Goal: Task Accomplishment & Management: Use online tool/utility

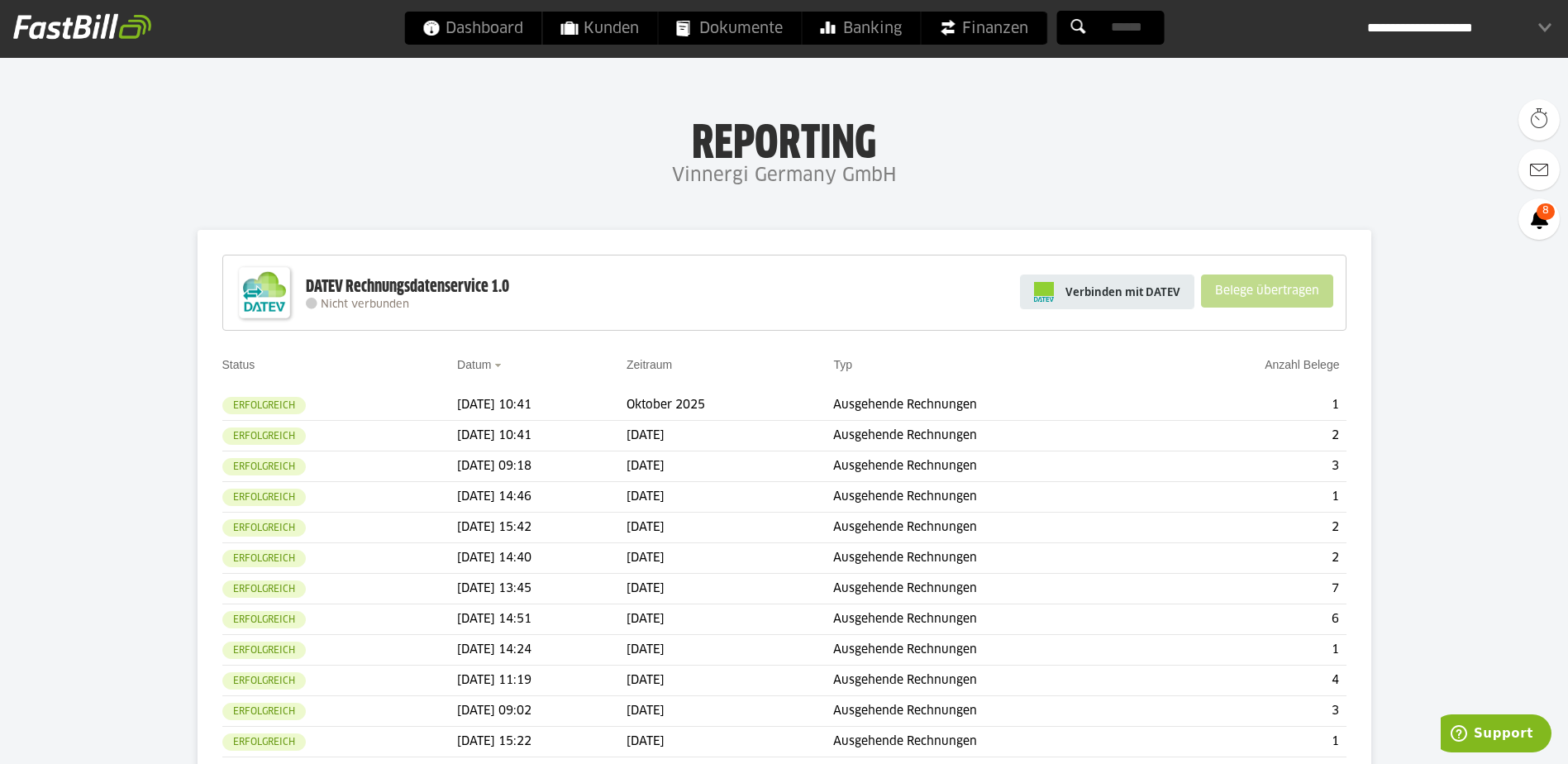
click at [1129, 290] on span "Verbinden mit DATEV" at bounding box center [1122, 291] width 115 height 16
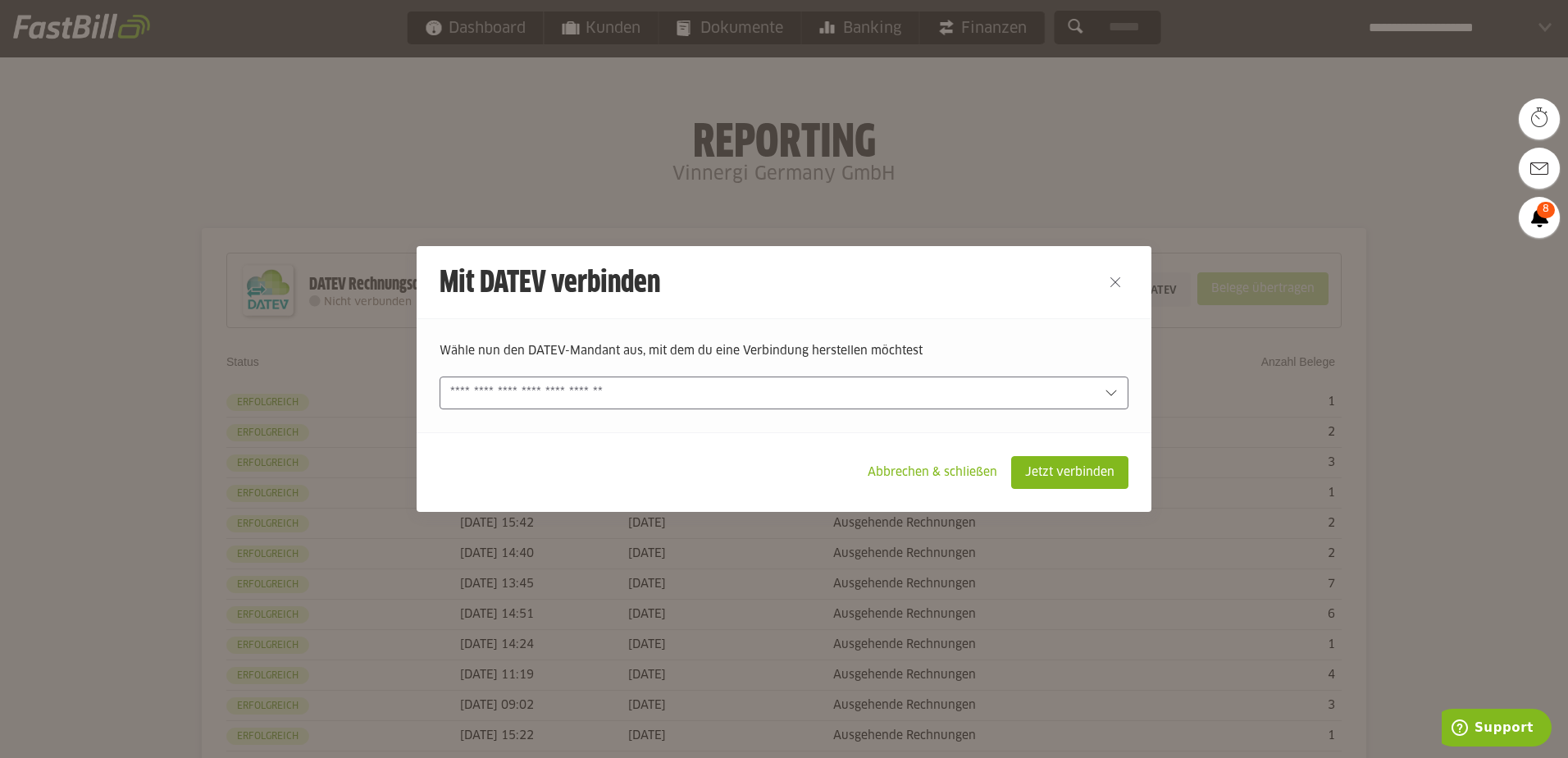
click at [804, 389] on input "text" at bounding box center [772, 392] width 645 height 18
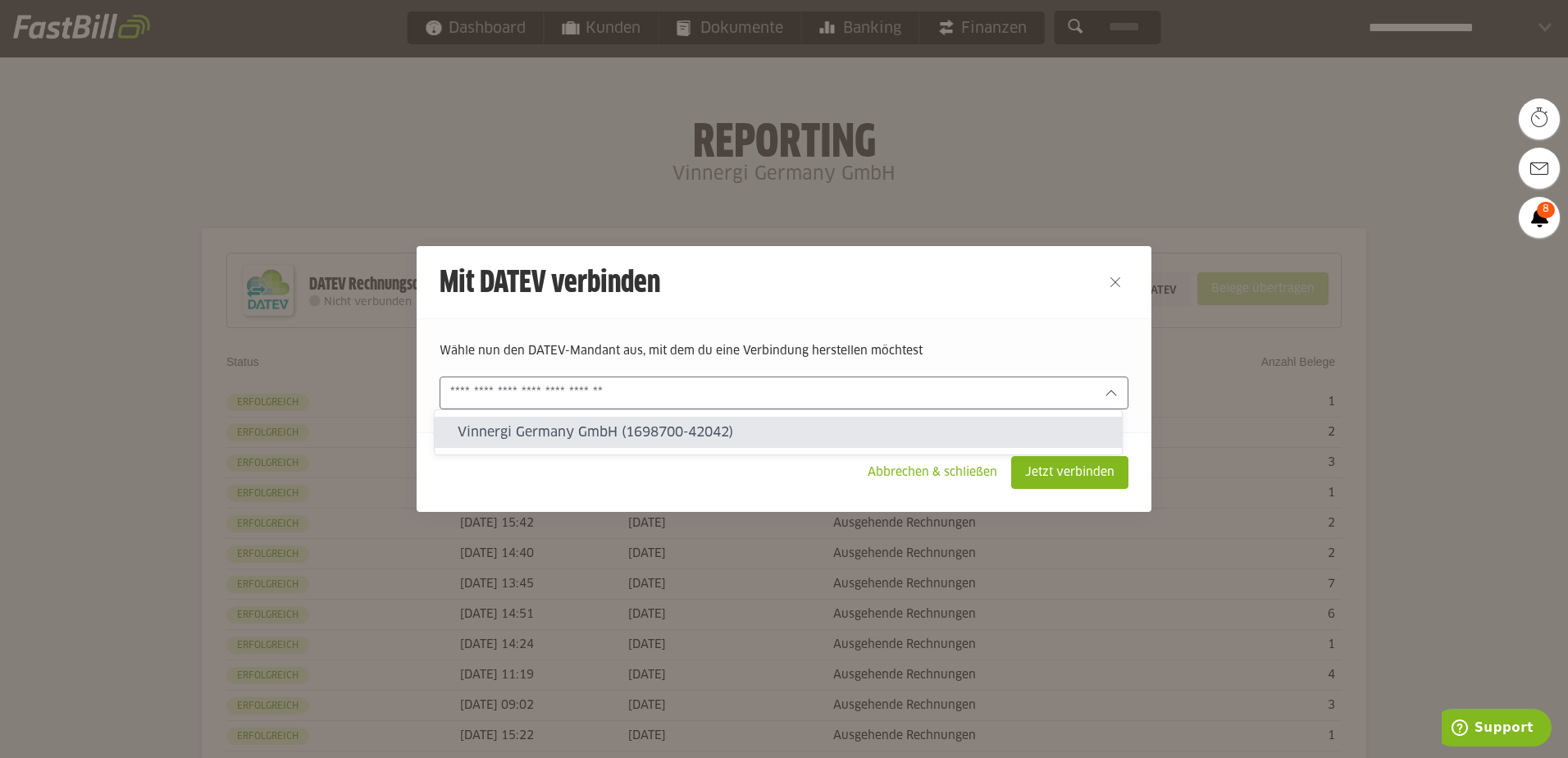
click at [709, 442] on div "Vinnergi Germany GmbH (1698700-42042)" at bounding box center [777, 432] width 687 height 31
type input "**********"
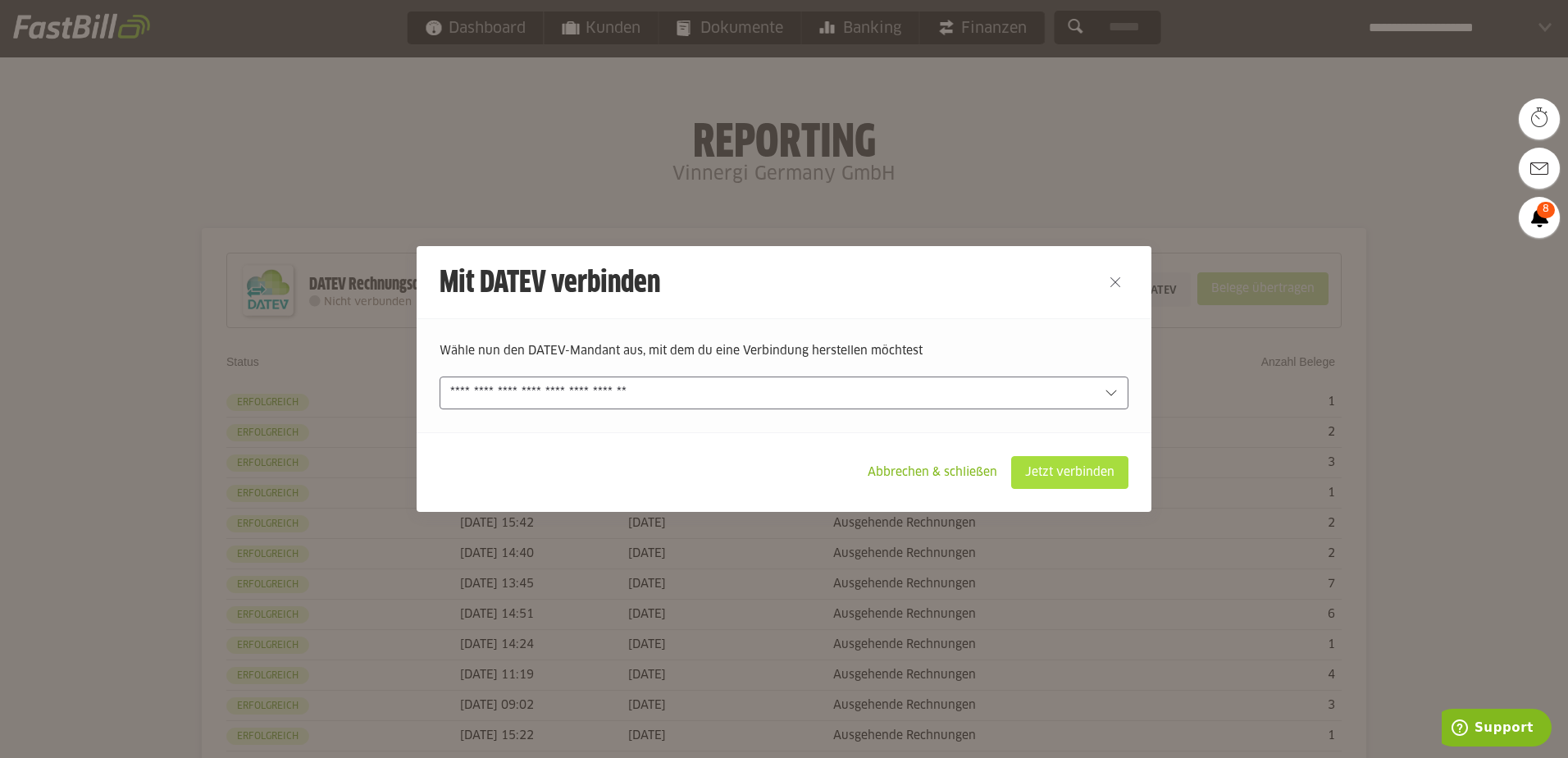
click at [1092, 469] on slot "Jetzt verbinden" at bounding box center [1069, 472] width 115 height 31
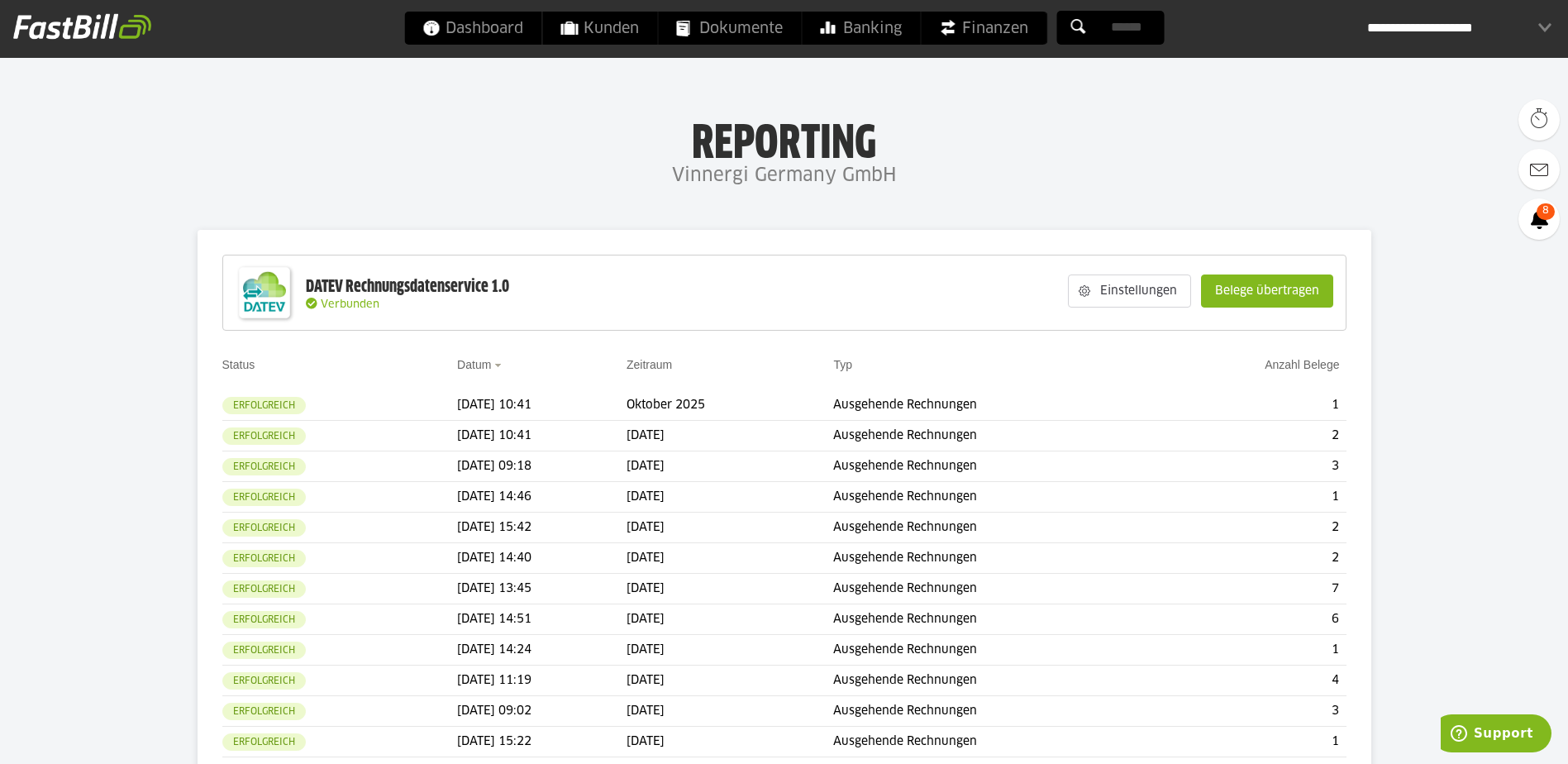
click at [1259, 284] on slot "Belege übertragen" at bounding box center [1267, 290] width 131 height 31
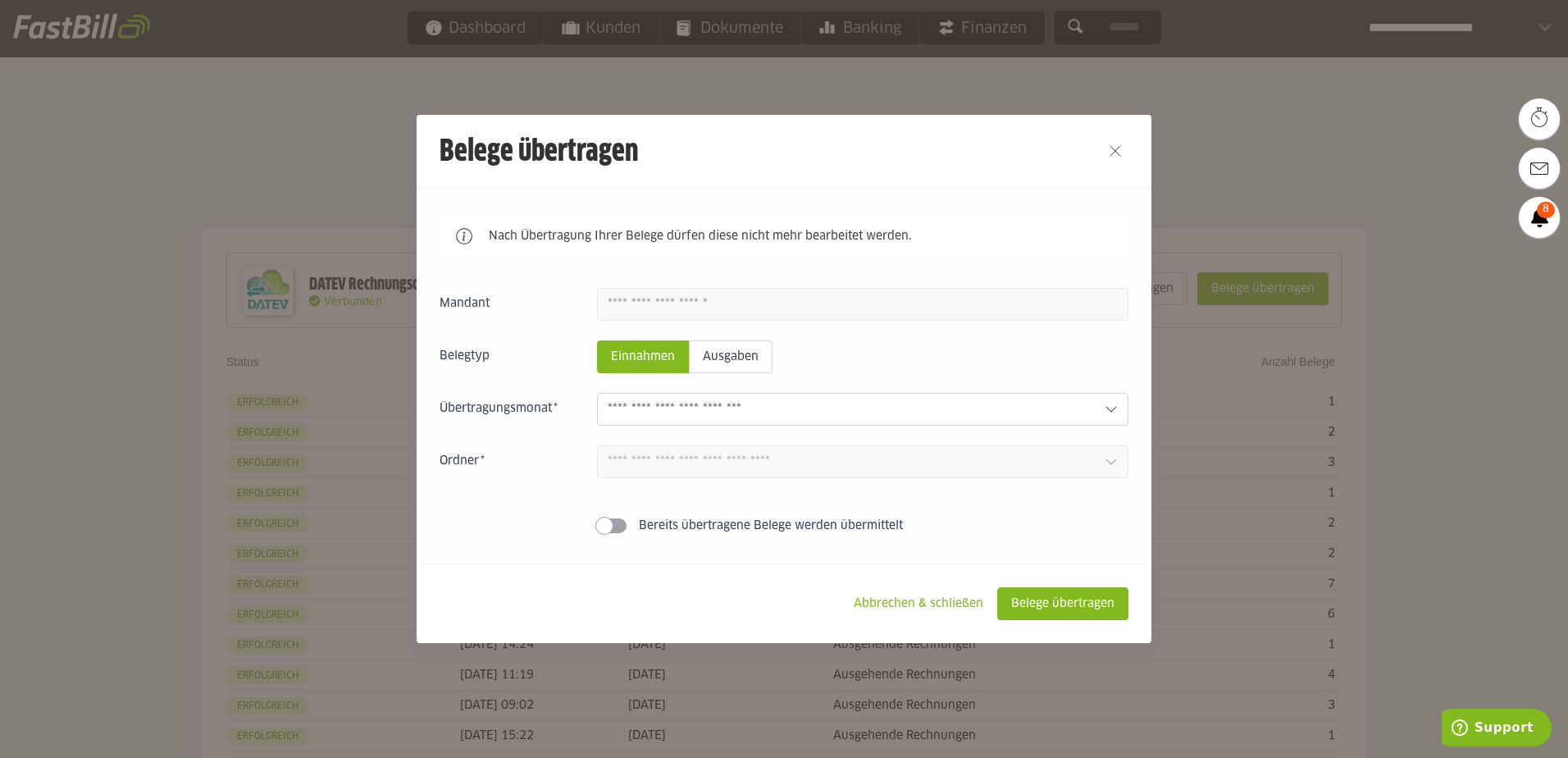
click at [918, 410] on input "text" at bounding box center [849, 408] width 484 height 18
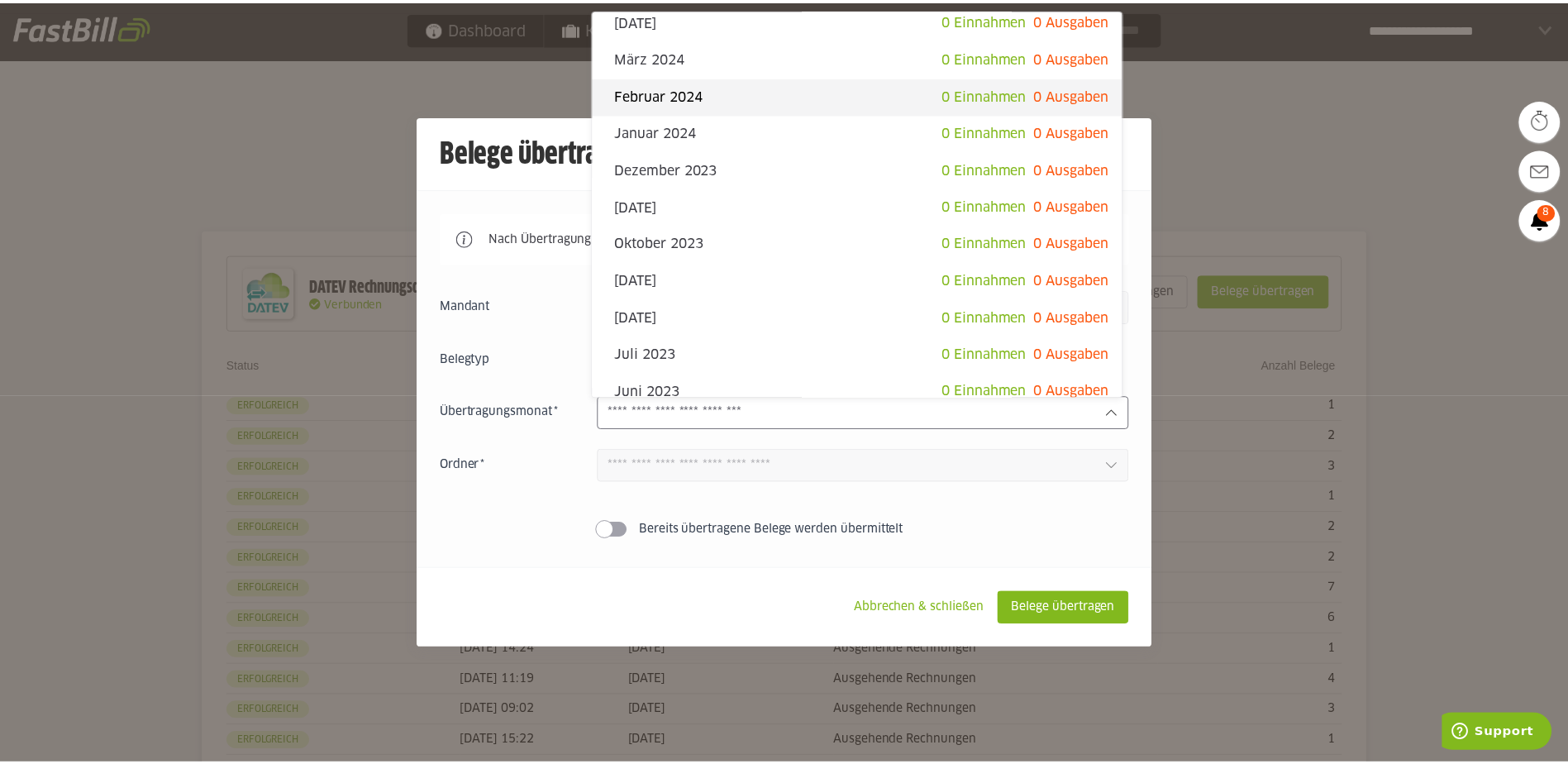
scroll to position [884, 0]
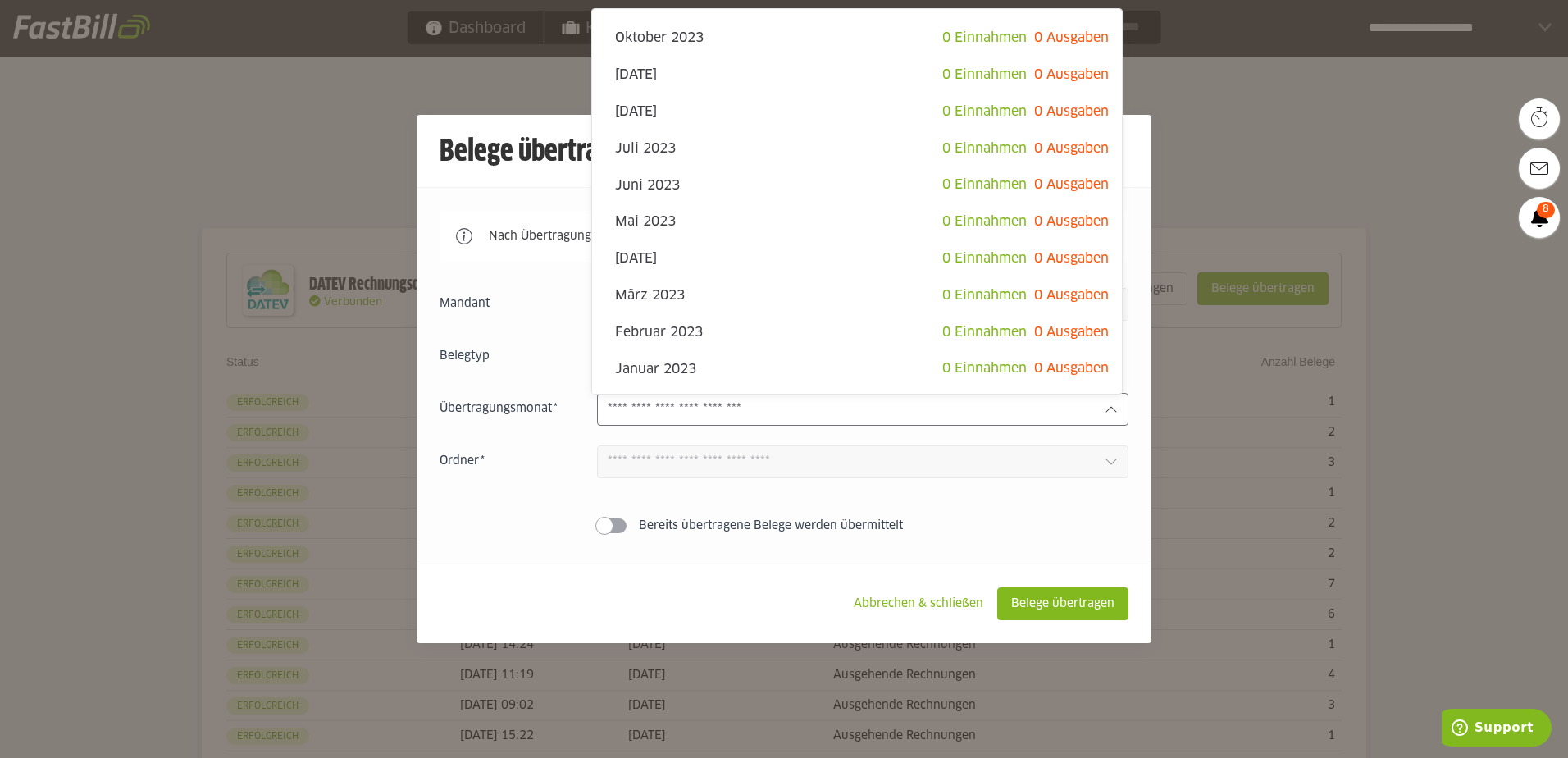
click at [1469, 79] on div at bounding box center [784, 379] width 1568 height 758
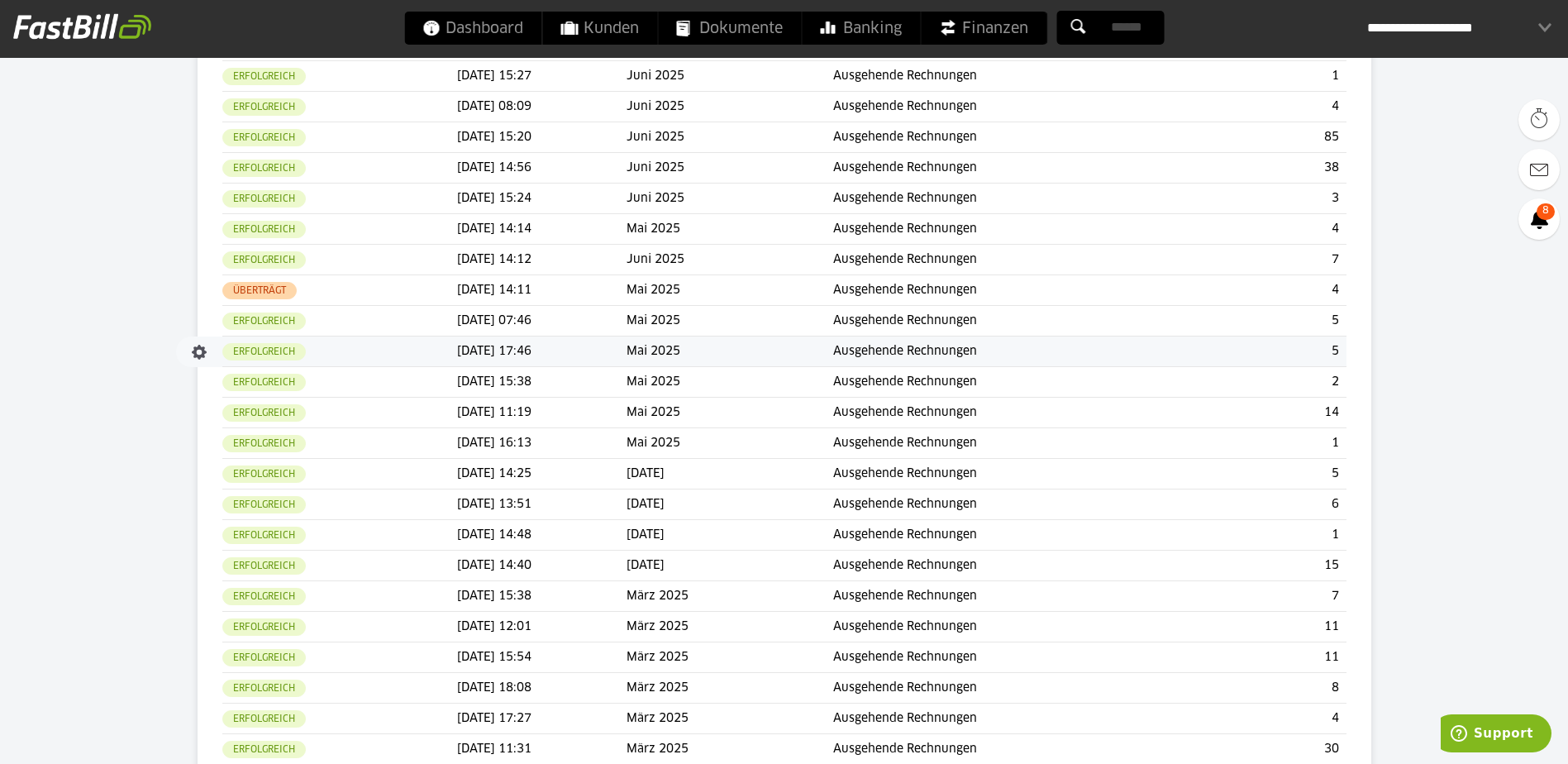
scroll to position [909, 0]
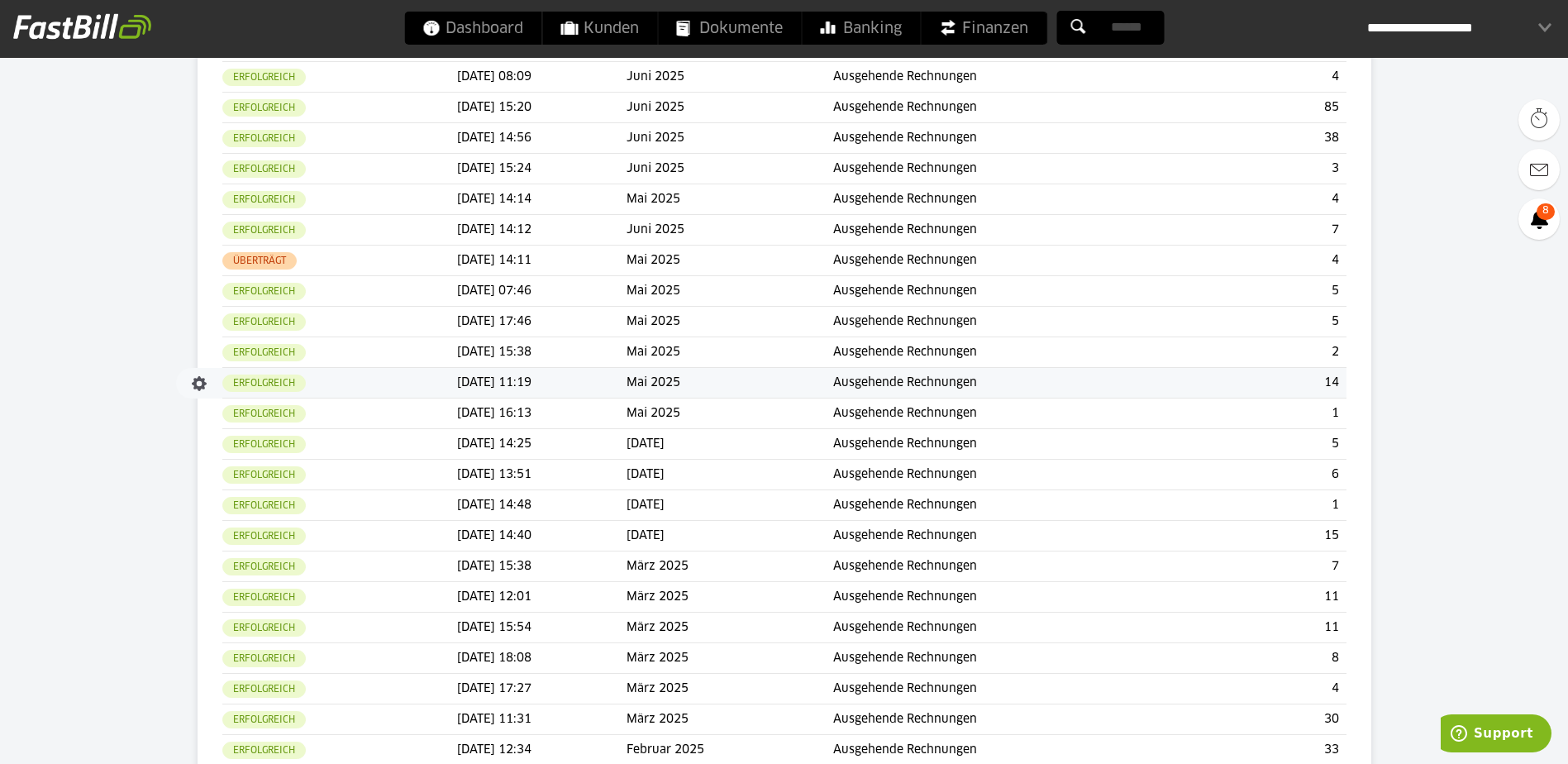
click at [600, 387] on td "[DATE] 11:19" at bounding box center [541, 383] width 169 height 31
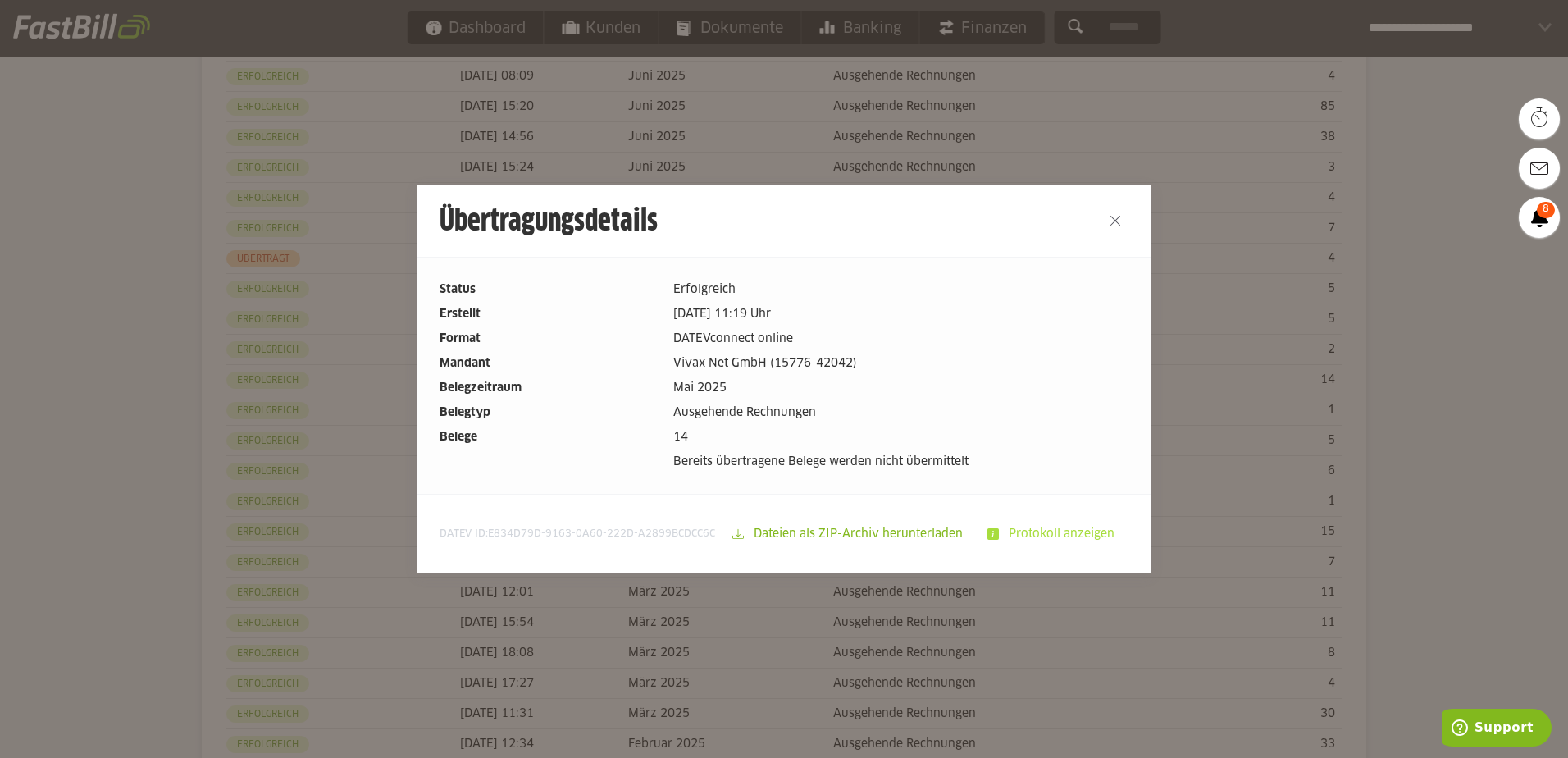
click at [1033, 526] on slot "Protokoll anzeigen" at bounding box center [1063, 533] width 129 height 31
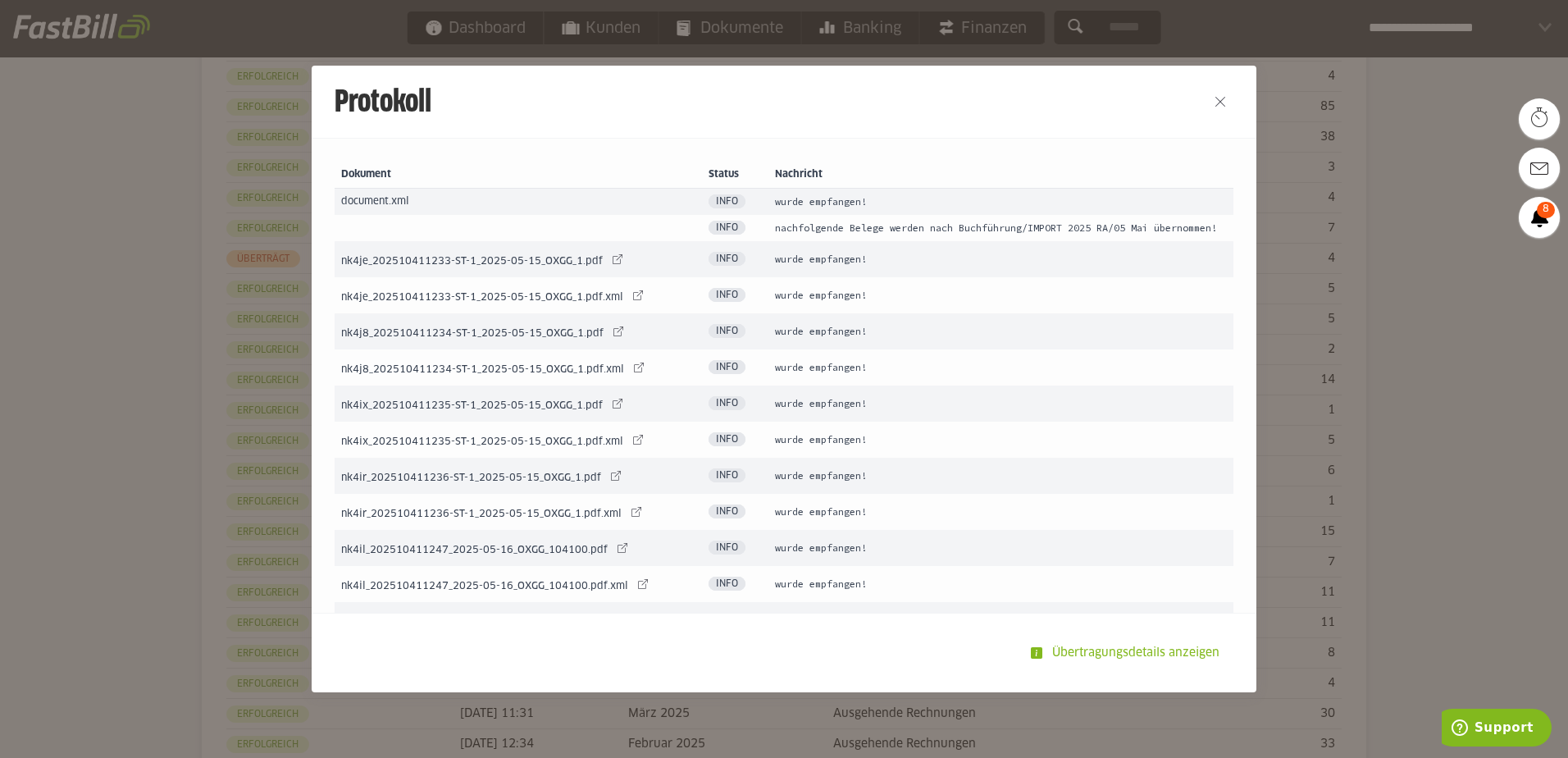
click at [424, 411] on span "nk4ix_202510411235-ST-1_2025-05-15_OXGG_1.pdf" at bounding box center [472, 405] width 261 height 10
drag, startPoint x: 368, startPoint y: 417, endPoint x: 467, endPoint y: 424, distance: 99.2
click at [467, 422] on td "nk4ix_202510411235-ST-1_2025-05-15_OXGG_1.pdf nk4ix_202510411235-ST-1_2025-05-1…" at bounding box center [518, 403] width 367 height 37
drag, startPoint x: 467, startPoint y: 424, endPoint x: 458, endPoint y: 421, distance: 9.5
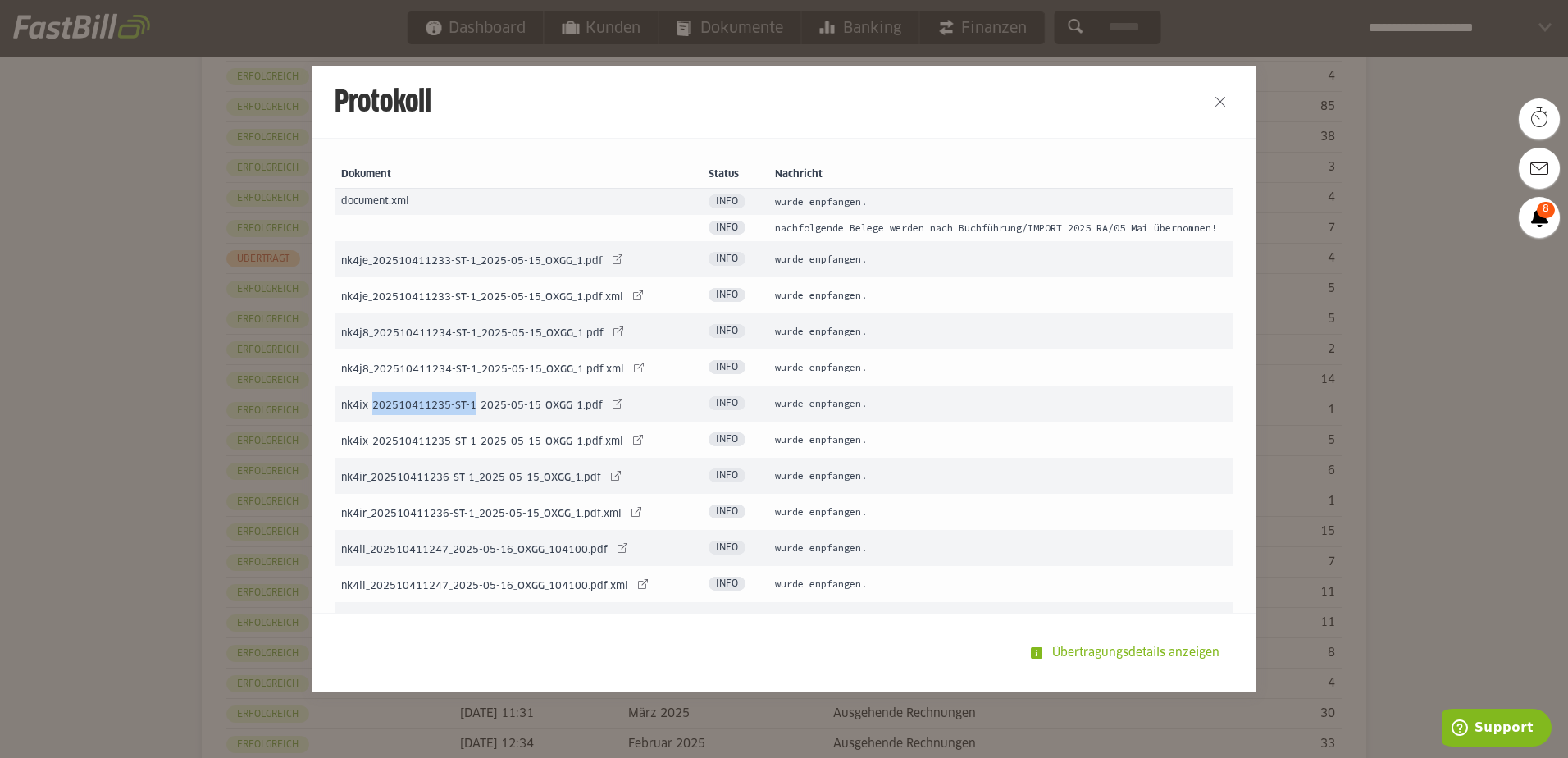
copy span "202510411235-ST-1"
click at [1213, 101] on button "Close" at bounding box center [1219, 101] width 26 height 26
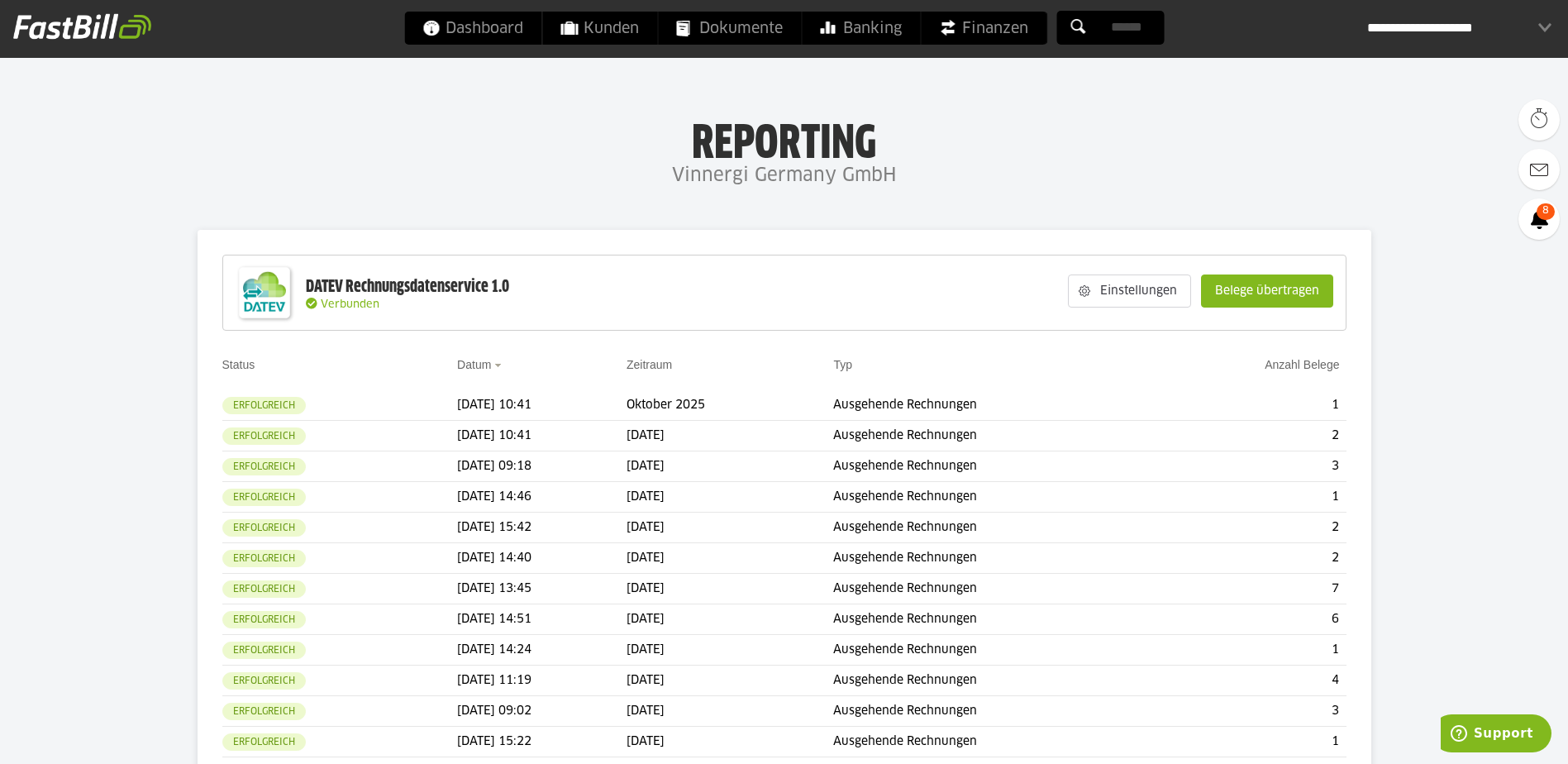
click at [1121, 27] on input "text" at bounding box center [1110, 27] width 108 height 34
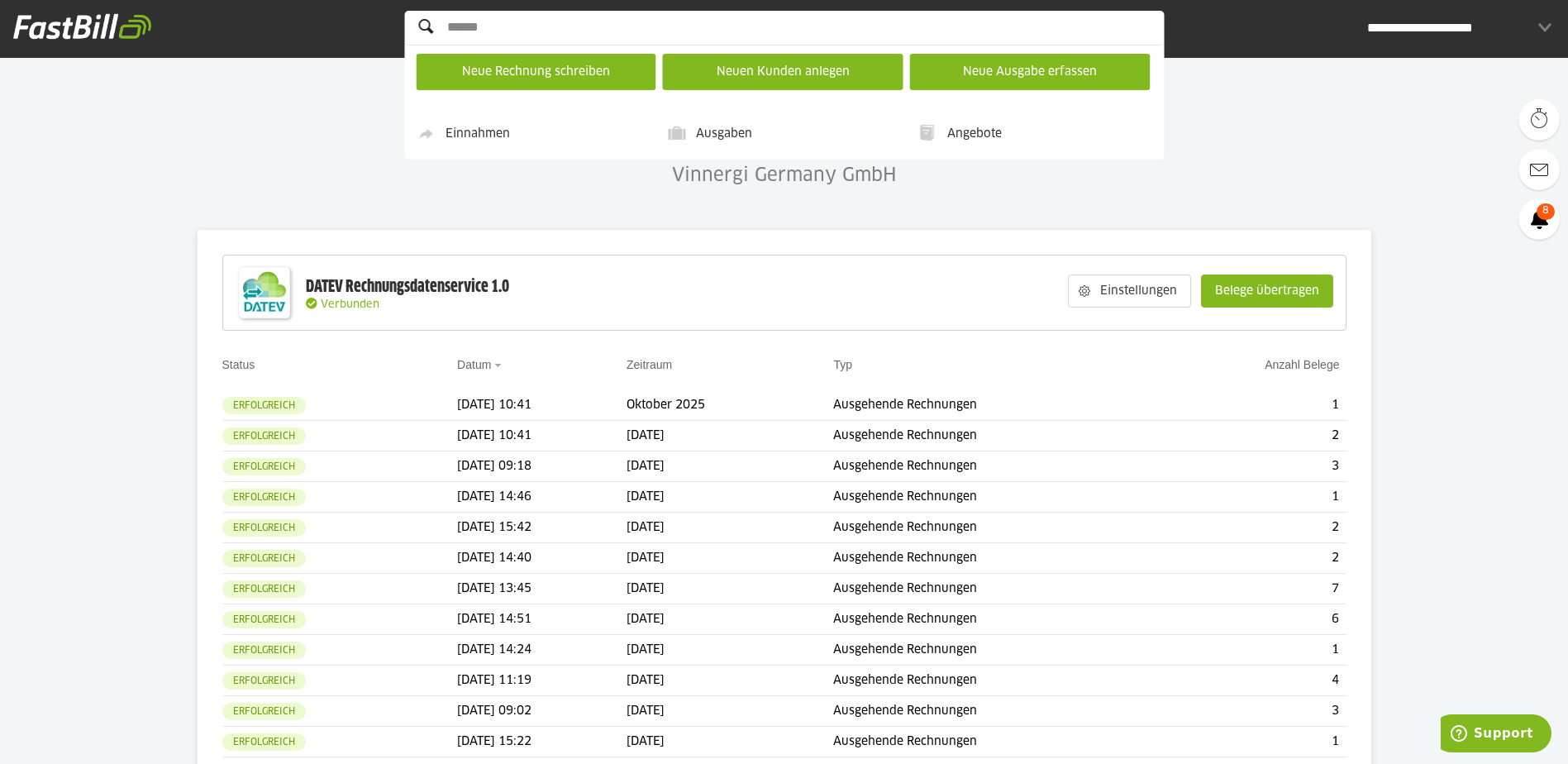
paste input "**********"
type input "**********"
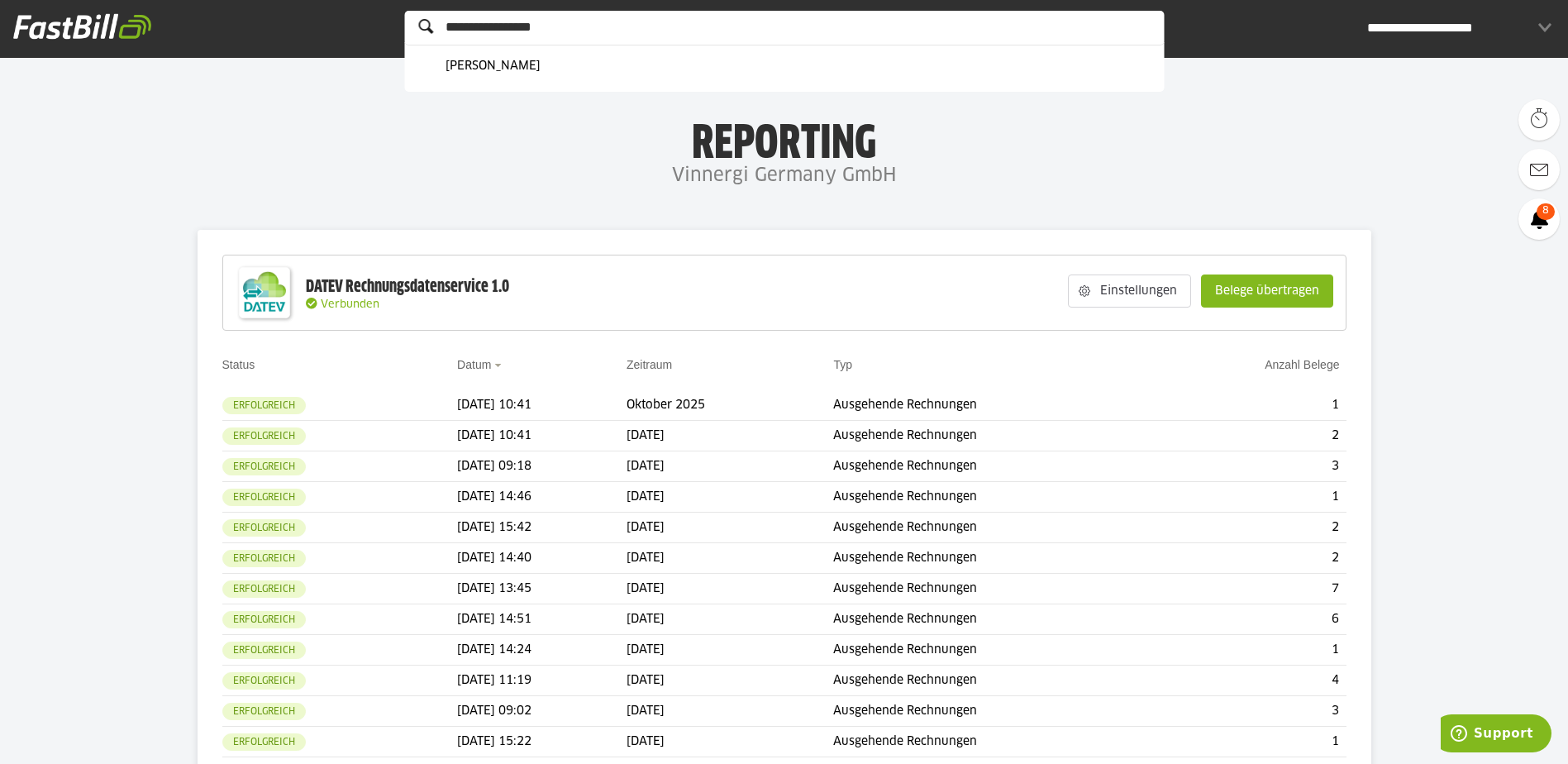
click at [635, 151] on h1 "Reporting" at bounding box center [784, 138] width 1238 height 43
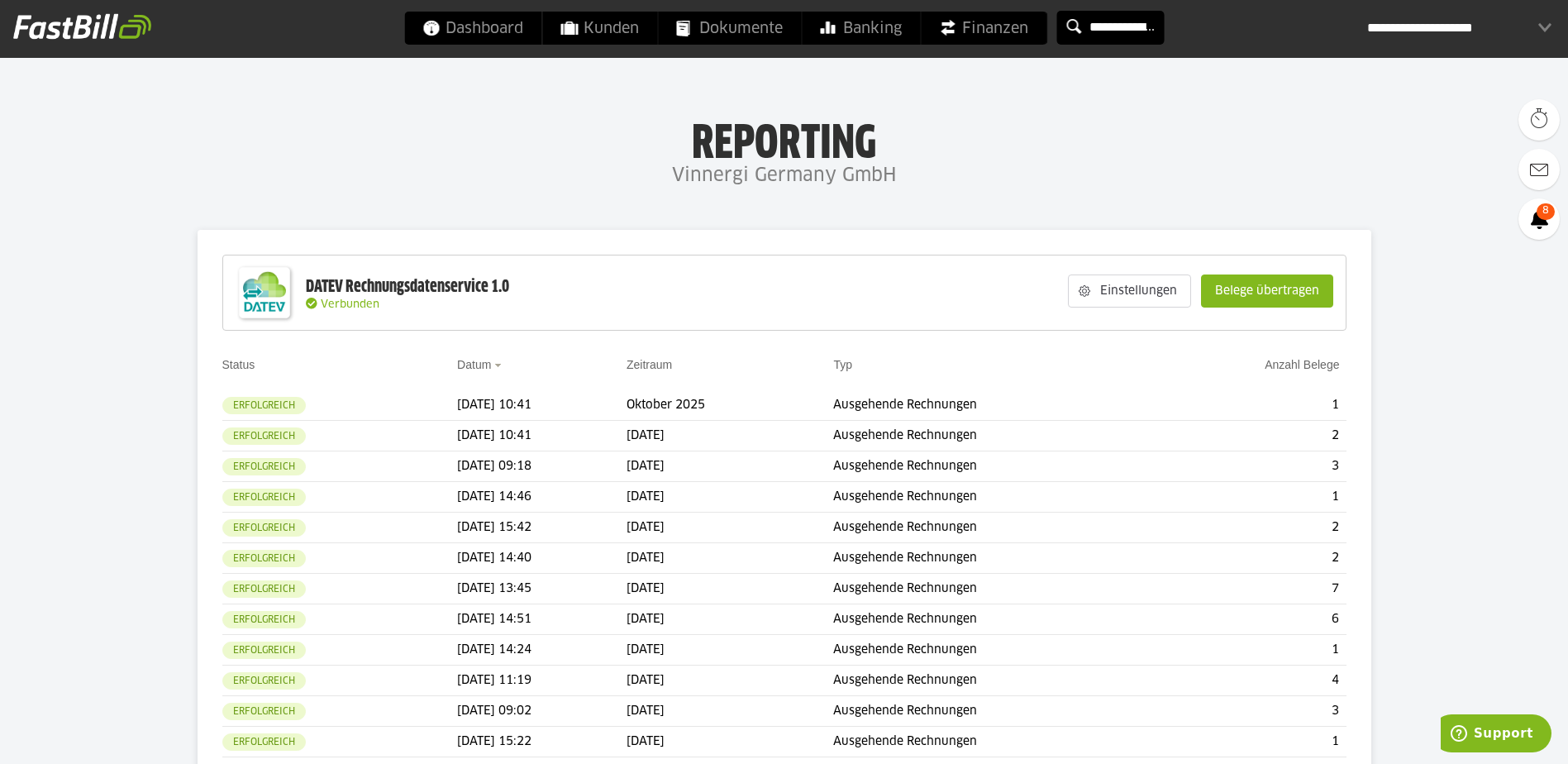
click at [1122, 27] on input "**********" at bounding box center [1110, 27] width 108 height 34
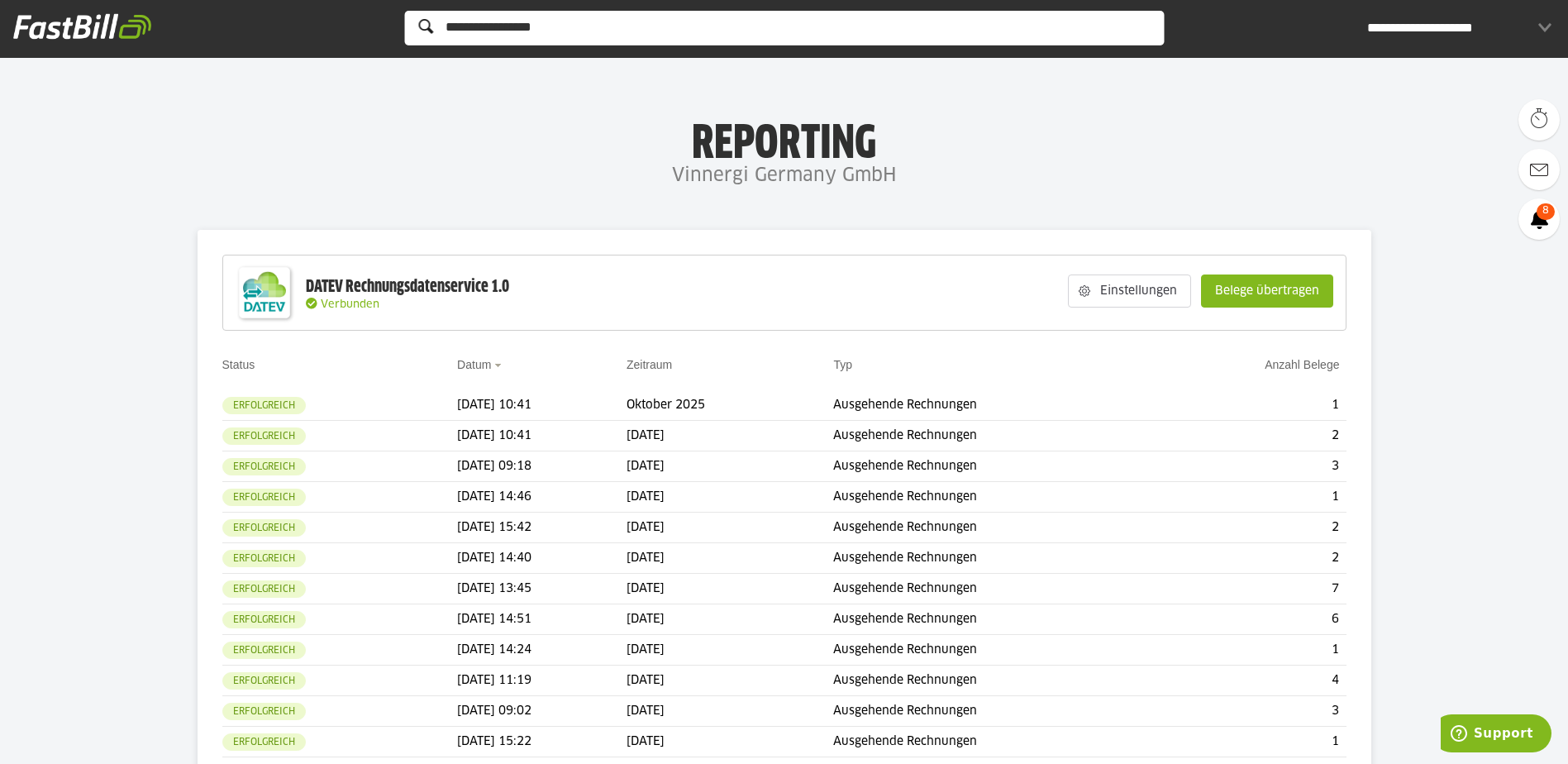
drag, startPoint x: 633, startPoint y: 25, endPoint x: 245, endPoint y: 23, distance: 388.0
click at [245, 23] on div "**********" at bounding box center [784, 29] width 1568 height 58
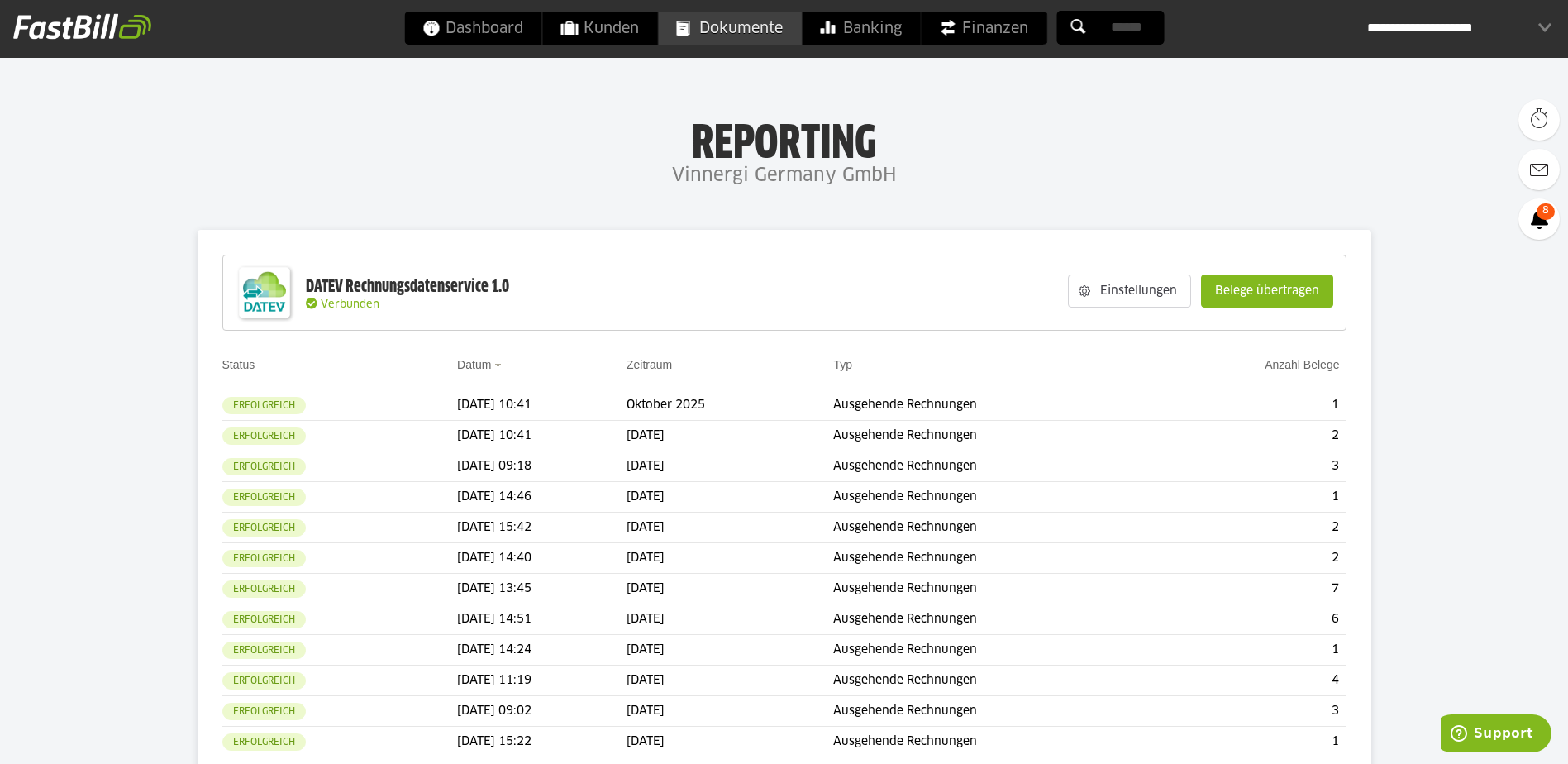
click at [770, 25] on span "Dokumente" at bounding box center [729, 28] width 107 height 33
